Goal: Information Seeking & Learning: Compare options

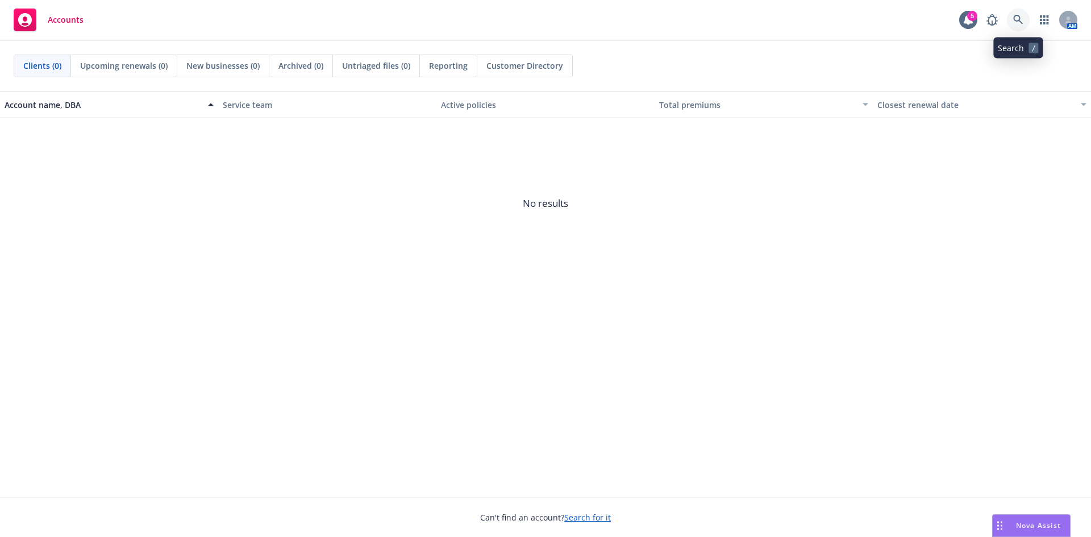
click at [1017, 18] on icon at bounding box center [1018, 20] width 10 height 10
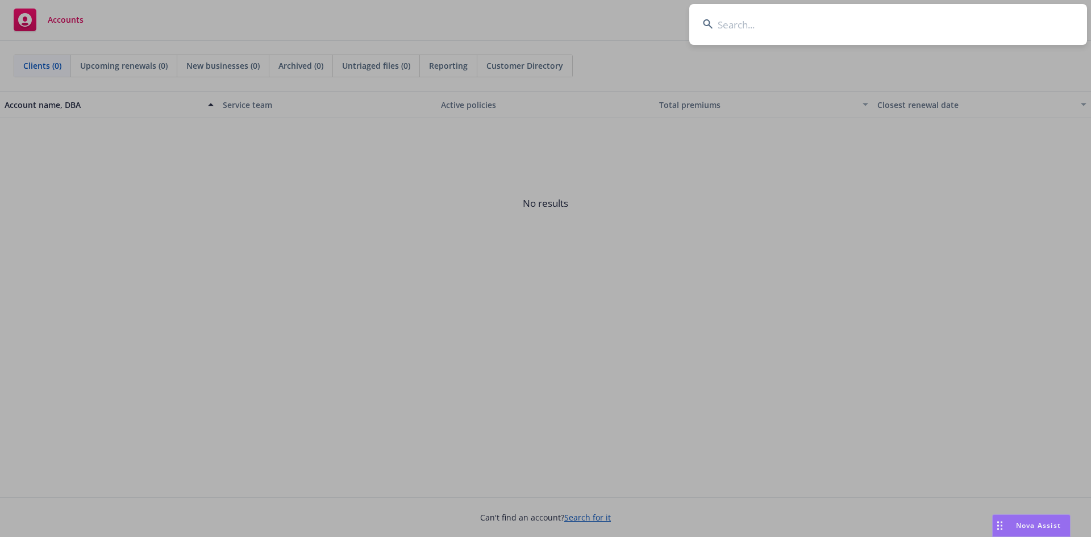
click at [905, 31] on input at bounding box center [888, 24] width 398 height 41
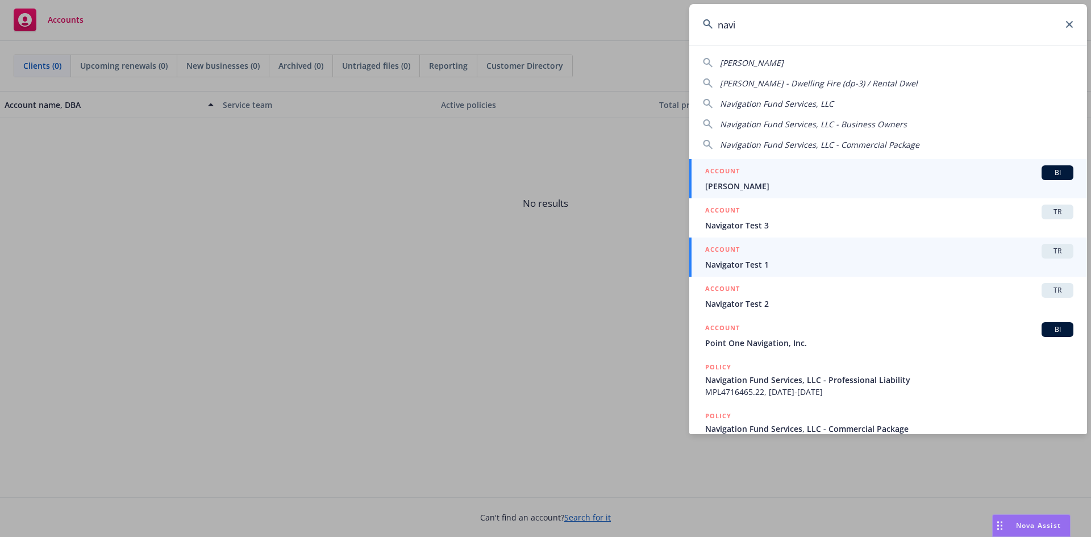
type input "navi"
click at [1046, 253] on span "TR" at bounding box center [1057, 251] width 23 height 10
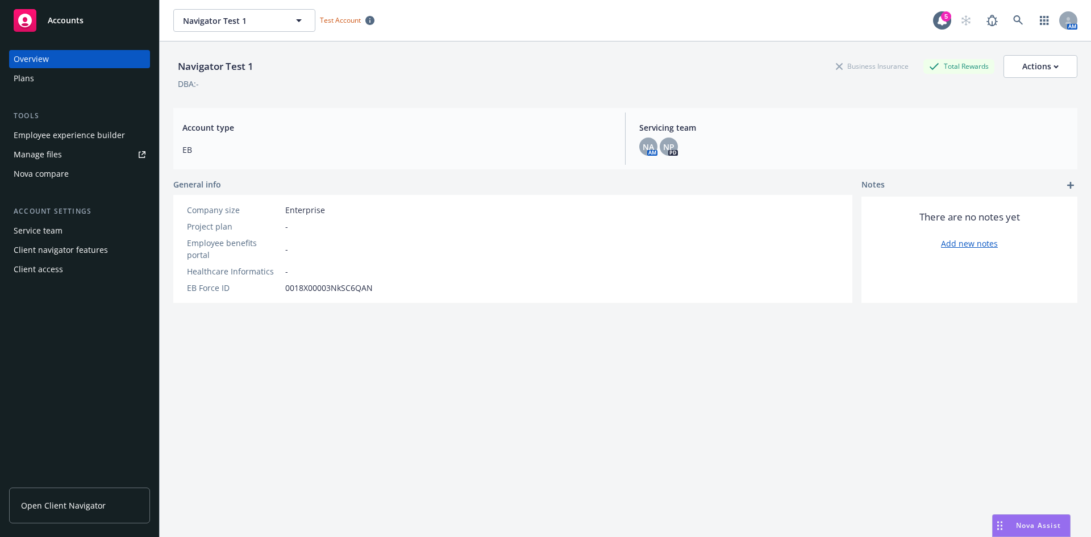
click at [47, 75] on div "Plans" at bounding box center [80, 78] width 132 height 18
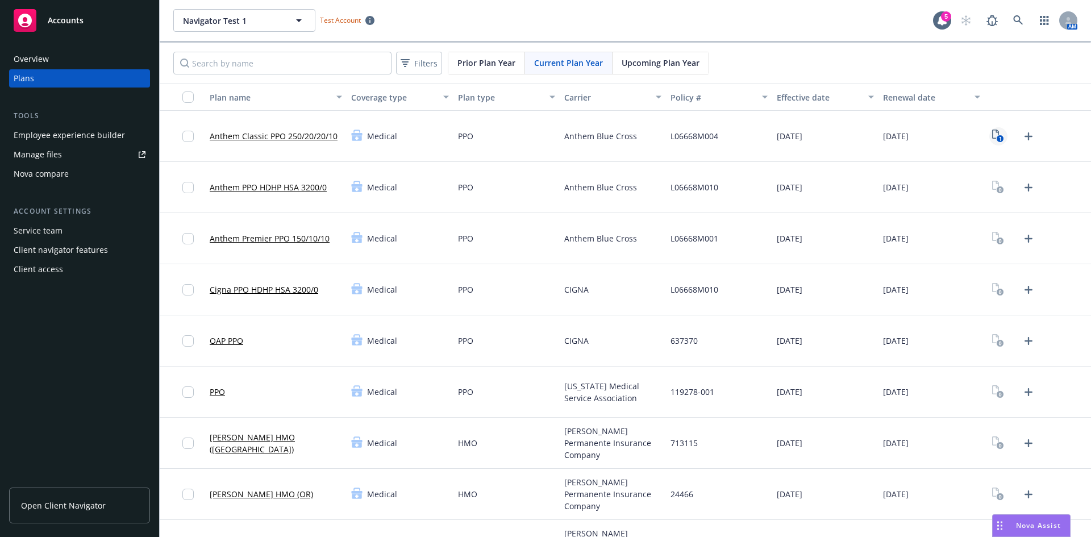
click at [992, 135] on icon "1" at bounding box center [998, 136] width 12 height 13
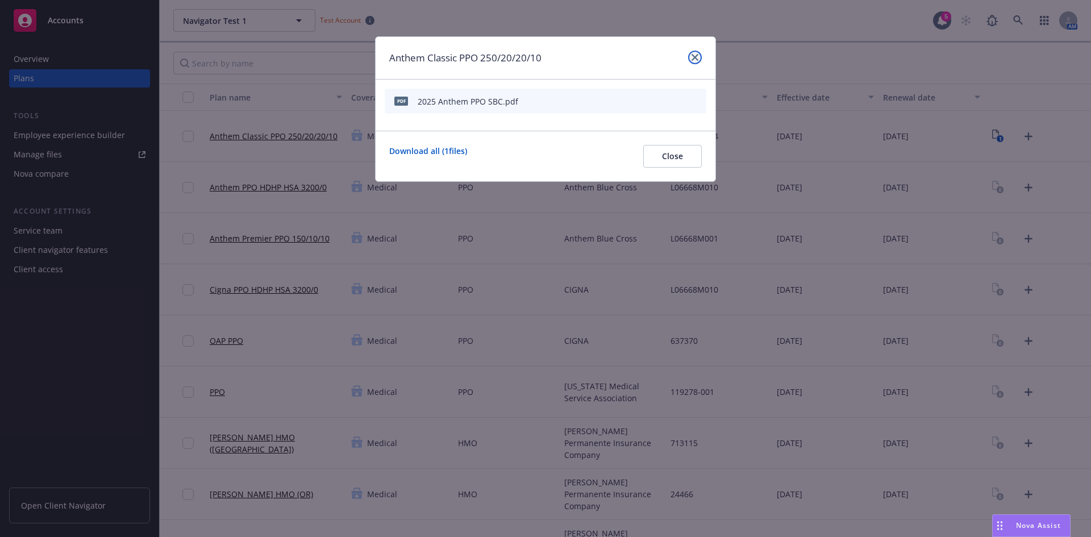
click at [692, 60] on link "close" at bounding box center [695, 58] width 14 height 14
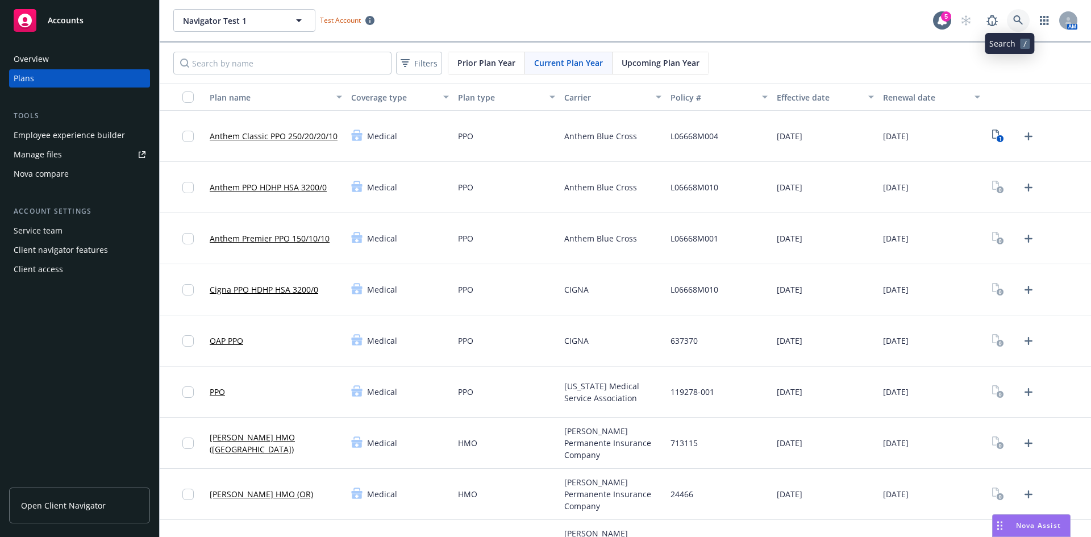
click at [1013, 16] on icon at bounding box center [1018, 20] width 10 height 10
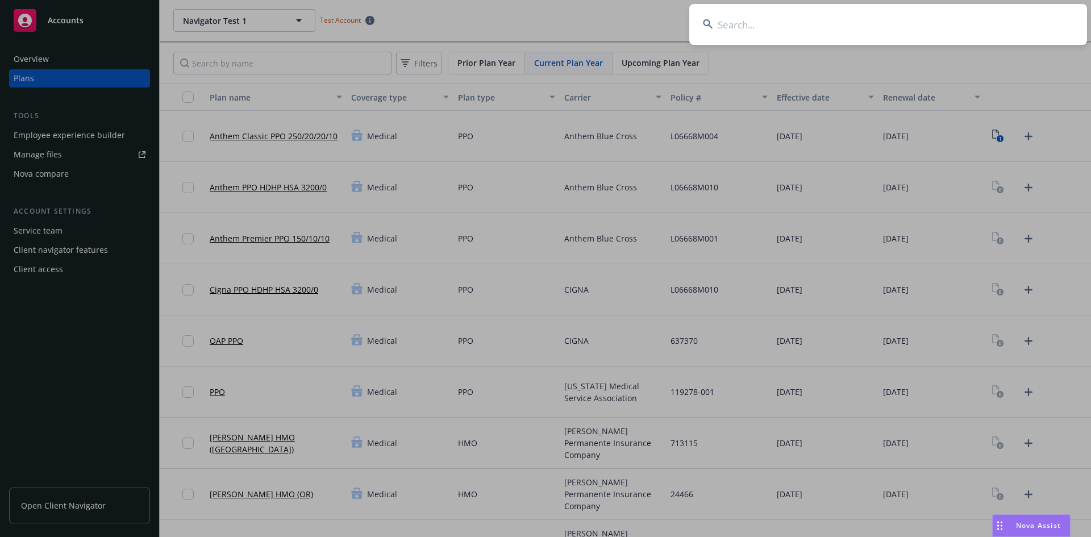
click at [848, 34] on input at bounding box center [888, 24] width 398 height 41
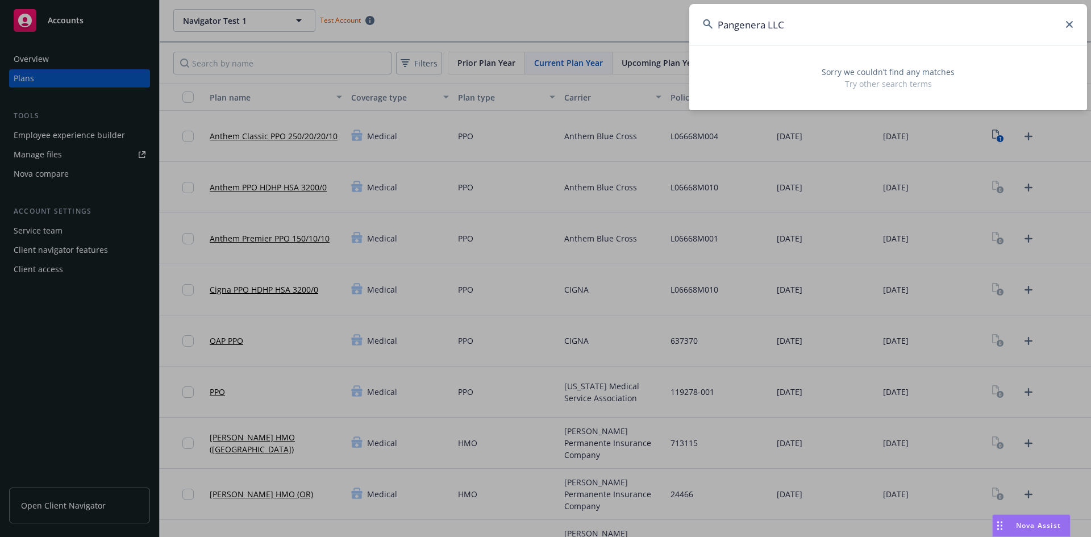
drag, startPoint x: 831, startPoint y: 28, endPoint x: 760, endPoint y: 19, distance: 72.2
click at [760, 19] on input "Pangenera LLC" at bounding box center [888, 24] width 398 height 41
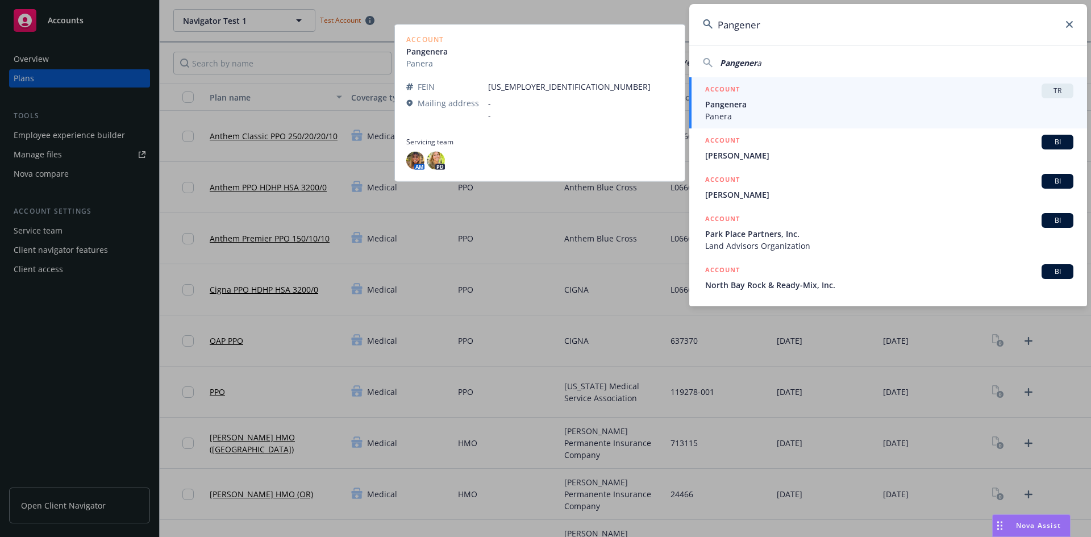
type input "Pangener"
click at [1057, 89] on span "TR" at bounding box center [1057, 91] width 23 height 10
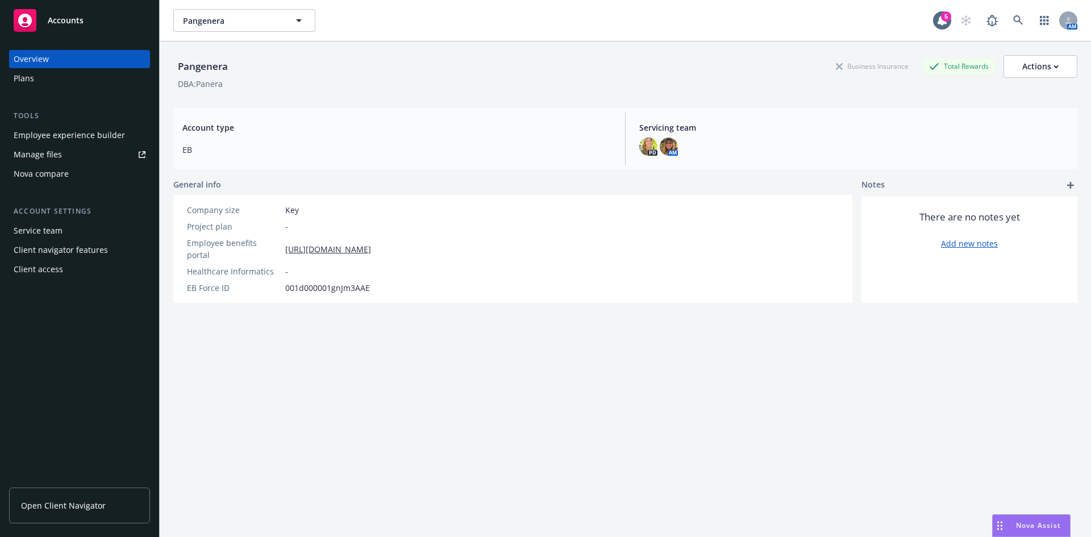
click at [21, 166] on div "Nova compare" at bounding box center [41, 174] width 55 height 18
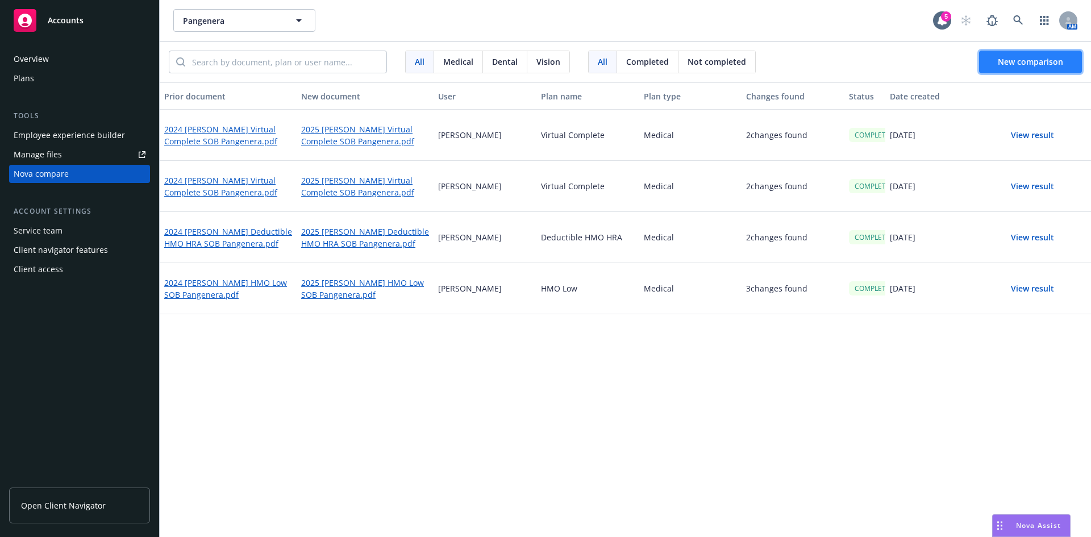
click at [1026, 55] on button "New comparison" at bounding box center [1030, 62] width 103 height 23
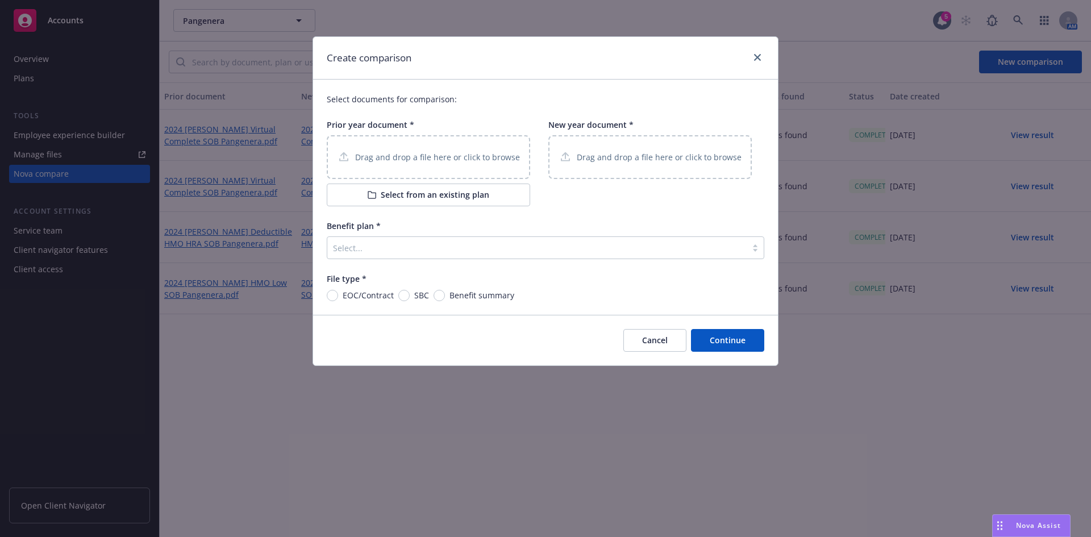
click at [405, 157] on p "Drag and drop a file here or click to browse" at bounding box center [437, 157] width 165 height 12
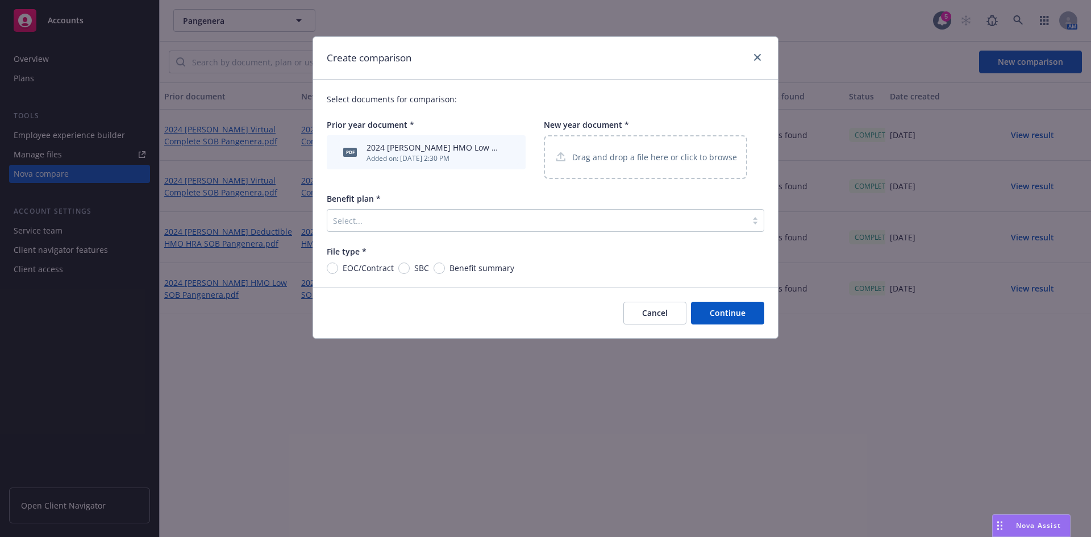
click at [599, 148] on div "Drag and drop a file here or click to browse" at bounding box center [645, 157] width 203 height 44
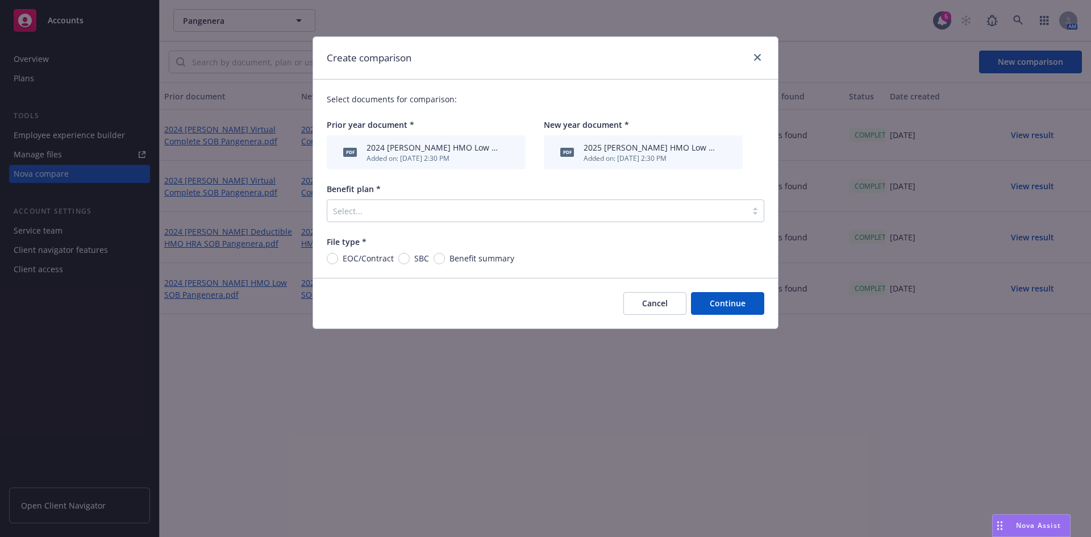
click at [397, 196] on div "Benefit plan * Select..." at bounding box center [546, 202] width 438 height 39
click at [362, 207] on div at bounding box center [537, 211] width 408 height 14
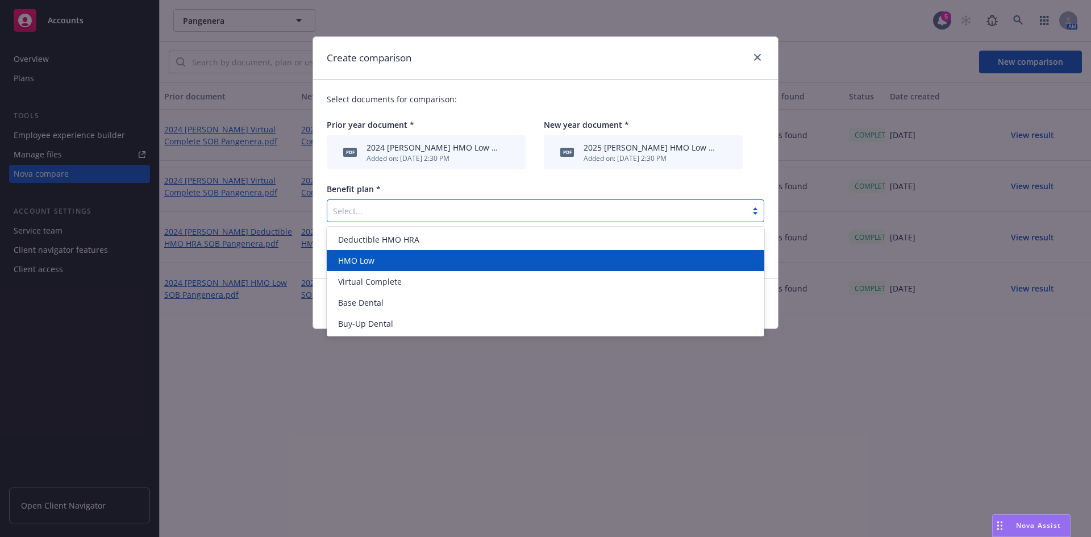
click at [370, 257] on span "HMO Low" at bounding box center [356, 261] width 36 height 12
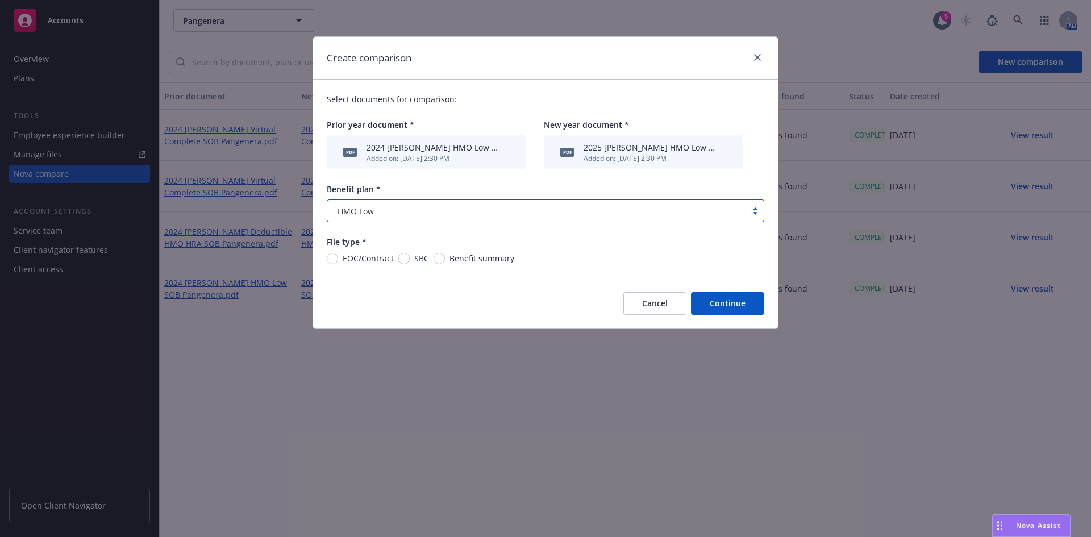
click at [449, 255] on span "Benefit summary" at bounding box center [481, 258] width 65 height 12
click at [445, 255] on input "Benefit summary" at bounding box center [439, 258] width 11 height 11
radio input "true"
click at [741, 299] on button "Continue" at bounding box center [727, 303] width 73 height 23
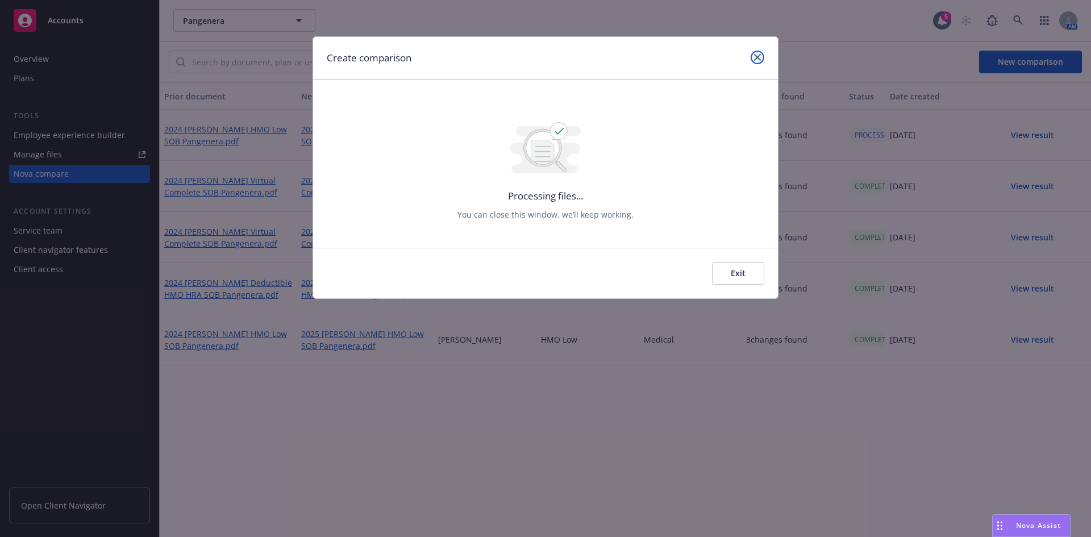
click at [755, 52] on link "close" at bounding box center [758, 58] width 14 height 14
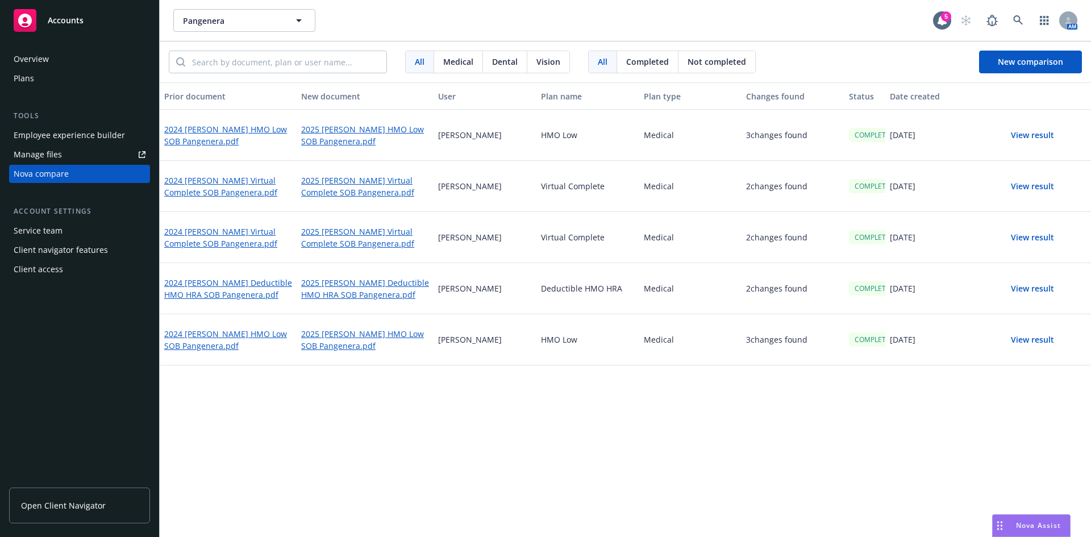
click at [1036, 135] on button "View result" at bounding box center [1033, 135] width 80 height 23
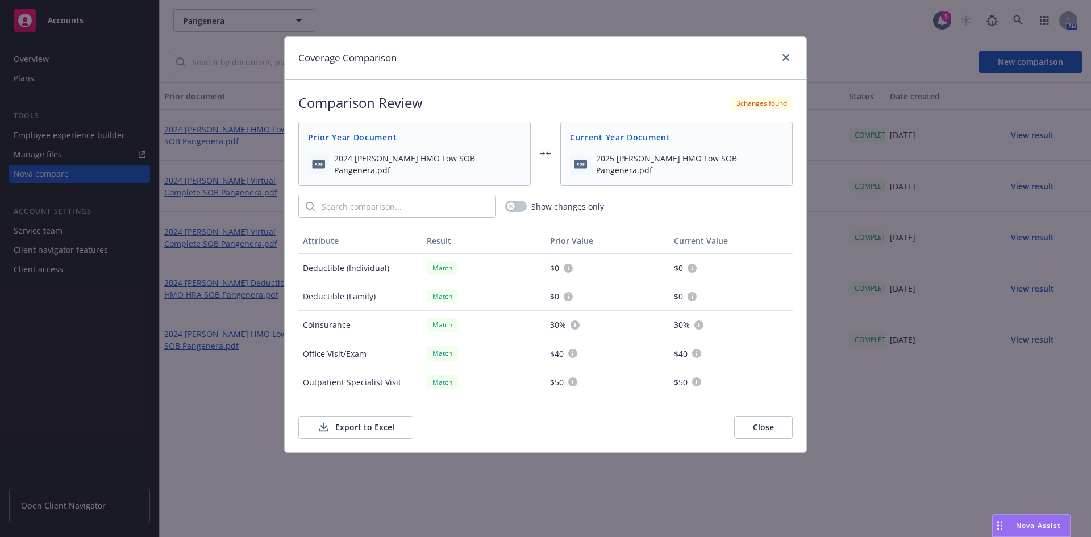
click at [372, 416] on button "Export to Excel" at bounding box center [355, 427] width 115 height 23
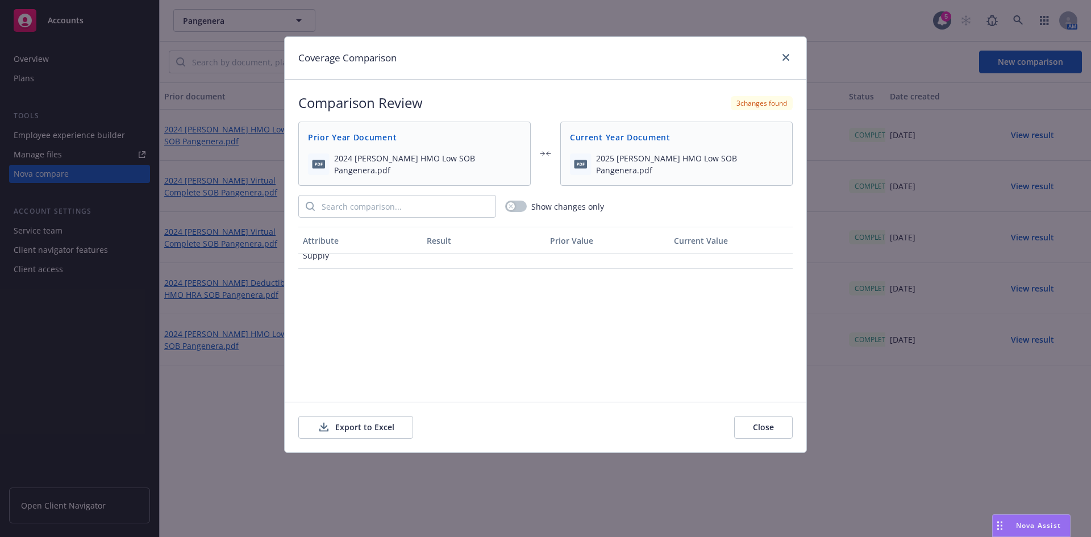
scroll to position [1058, 0]
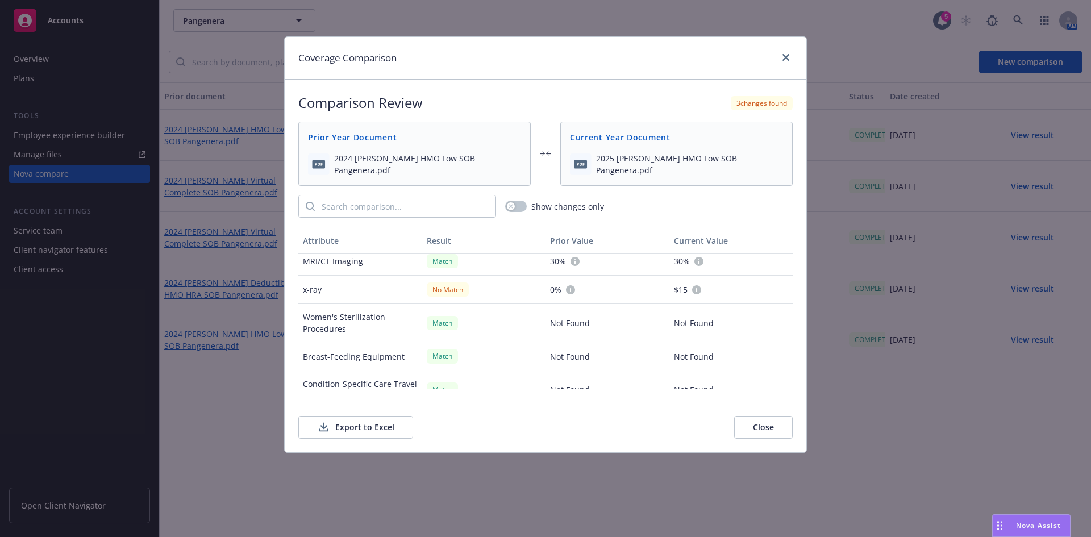
click at [779, 53] on div at bounding box center [783, 58] width 18 height 15
click at [798, 56] on div "Coverage Comparison" at bounding box center [546, 58] width 522 height 43
click at [786, 59] on icon "close" at bounding box center [785, 57] width 7 height 7
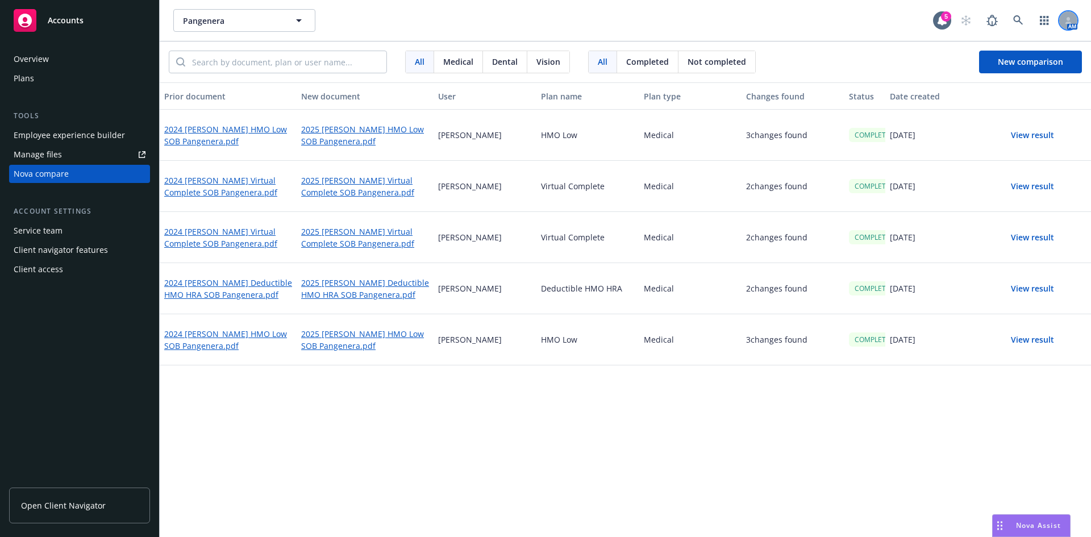
click at [1069, 12] on div at bounding box center [1068, 20] width 18 height 18
